Goal: Task Accomplishment & Management: Manage account settings

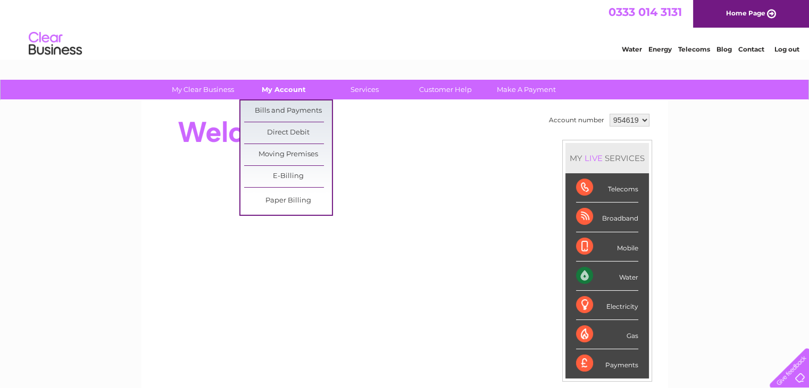
click at [284, 92] on link "My Account" at bounding box center [284, 90] width 88 height 20
click at [289, 108] on link "Bills and Payments" at bounding box center [288, 111] width 88 height 21
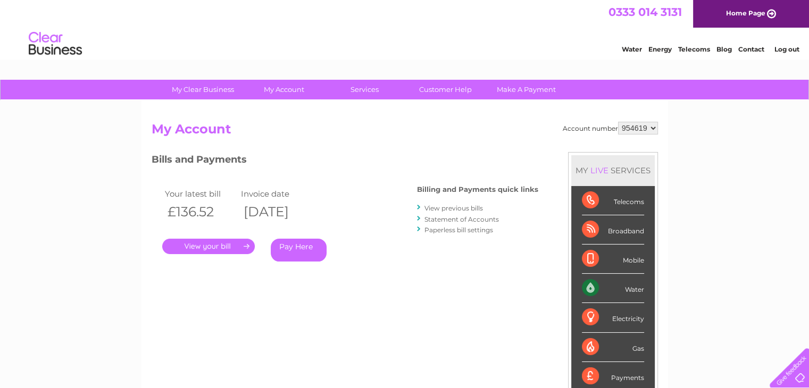
click at [210, 245] on link "." at bounding box center [208, 246] width 93 height 15
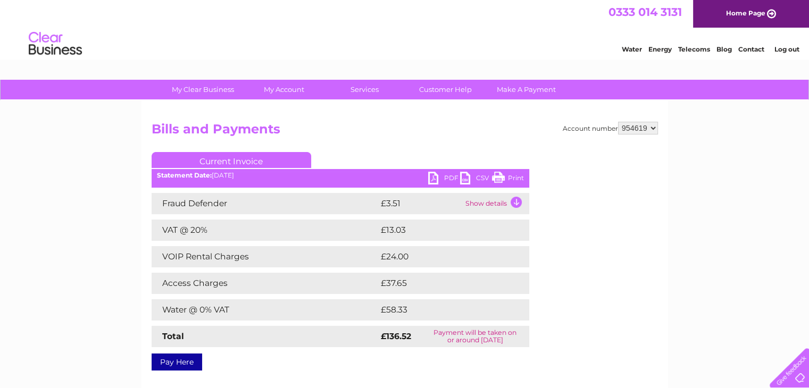
click at [437, 177] on link "PDF" at bounding box center [444, 179] width 32 height 15
drag, startPoint x: 506, startPoint y: 177, endPoint x: 654, endPoint y: 341, distance: 221.1
click at [506, 177] on link "Print" at bounding box center [508, 179] width 32 height 15
click at [434, 179] on link "PDF" at bounding box center [444, 179] width 32 height 15
click at [447, 179] on link "PDF" at bounding box center [444, 179] width 32 height 15
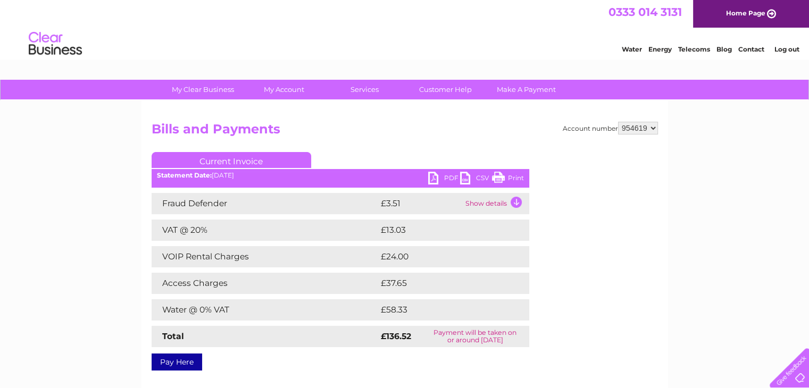
click at [432, 178] on link "PDF" at bounding box center [444, 179] width 32 height 15
